Goal: Transaction & Acquisition: Purchase product/service

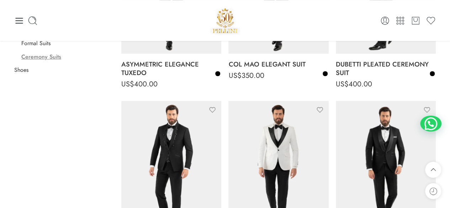
scroll to position [198, 0]
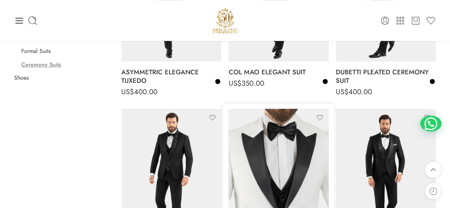
click at [268, 145] on img at bounding box center [278, 175] width 100 height 133
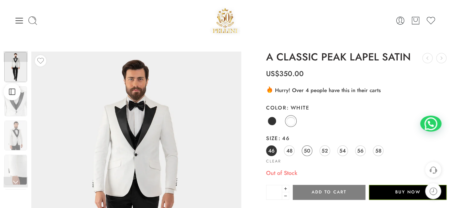
click at [304, 149] on span "50" at bounding box center [306, 151] width 6 height 10
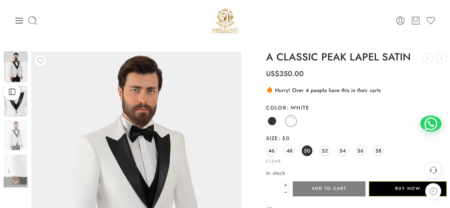
click at [22, 109] on img at bounding box center [15, 101] width 23 height 30
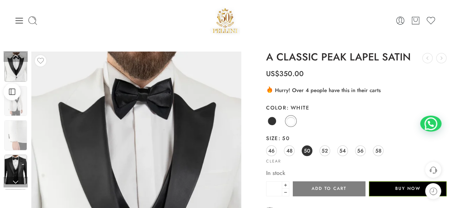
click at [19, 167] on img at bounding box center [15, 170] width 23 height 30
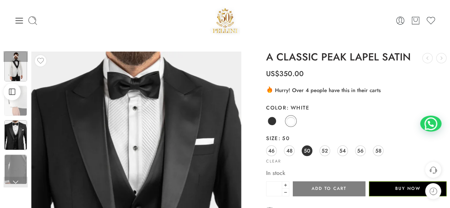
click at [19, 69] on img at bounding box center [15, 67] width 23 height 30
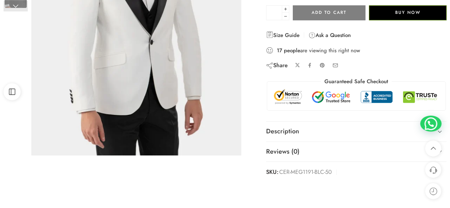
scroll to position [178, 0]
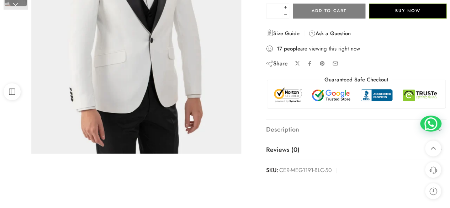
click at [341, 127] on link "Description" at bounding box center [356, 130] width 180 height 20
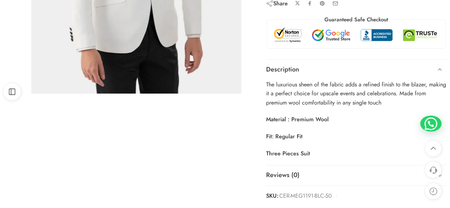
scroll to position [249, 0]
